Goal: Navigation & Orientation: Go to known website

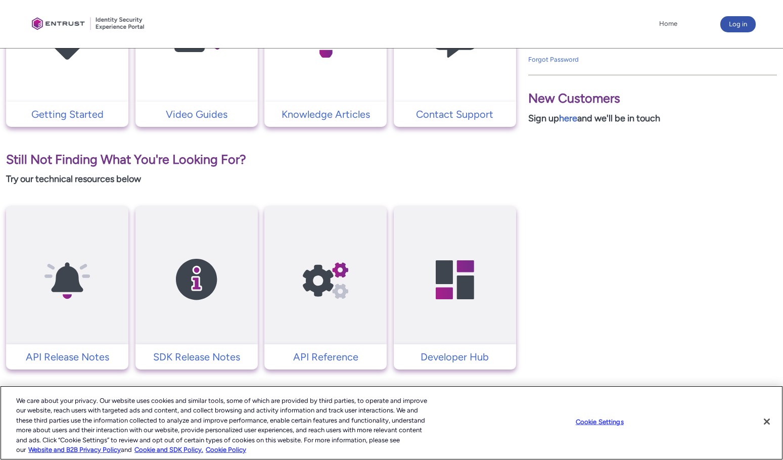
scroll to position [312, 0]
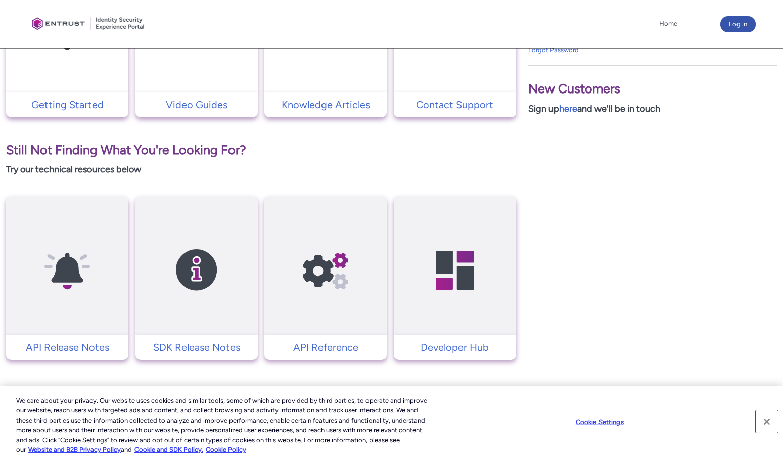
click at [767, 425] on button "Close" at bounding box center [767, 421] width 22 height 22
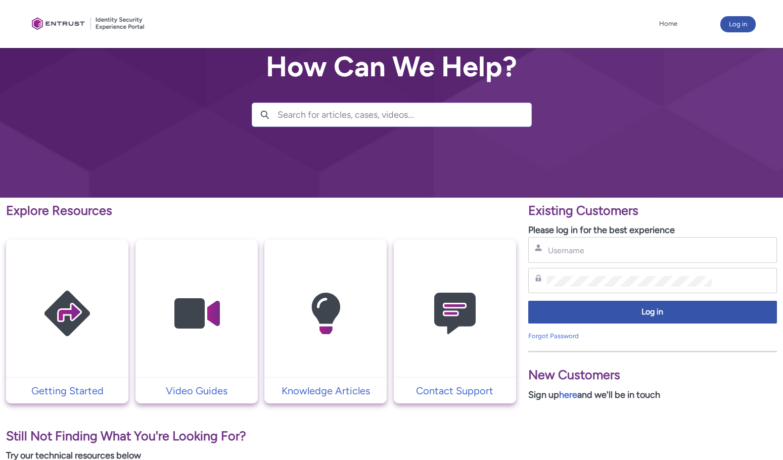
scroll to position [0, 0]
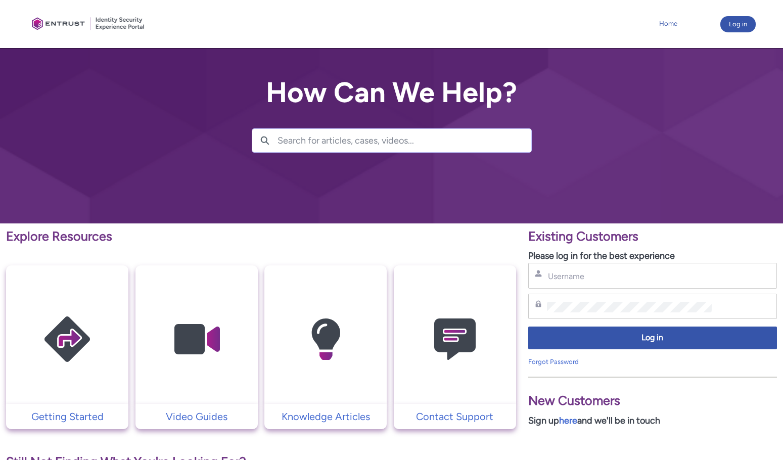
click at [674, 24] on link "Home" at bounding box center [667, 23] width 23 height 15
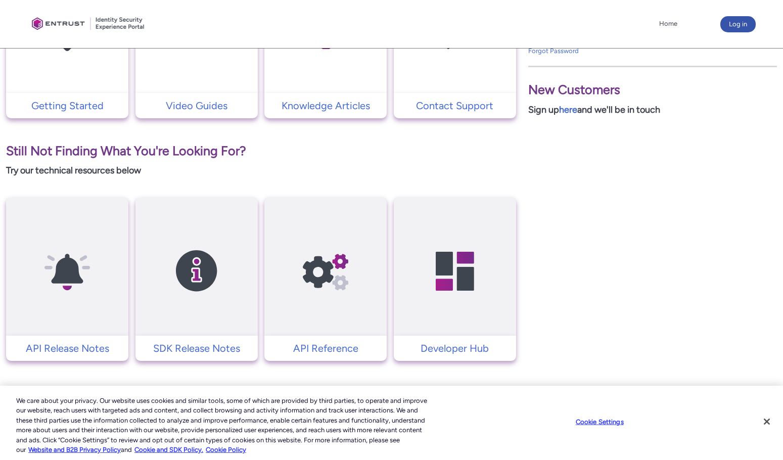
scroll to position [312, 0]
click at [769, 425] on button "Close" at bounding box center [767, 421] width 22 height 22
